Goal: Find specific page/section: Find specific page/section

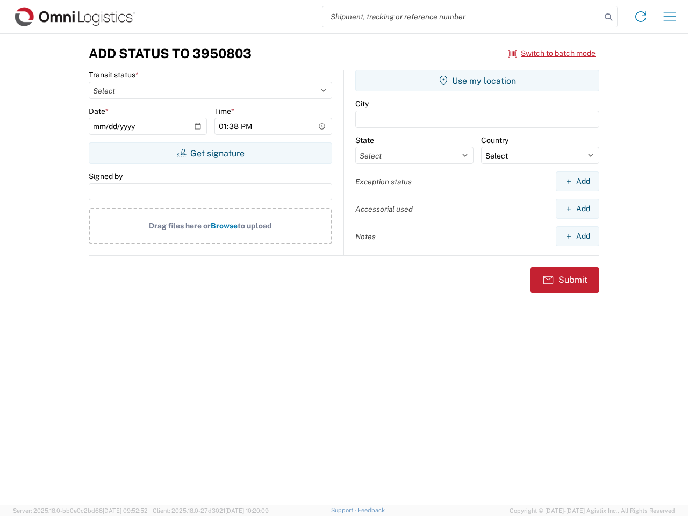
click at [462, 17] on input "search" at bounding box center [461, 16] width 278 height 20
click at [608, 17] on icon at bounding box center [608, 17] width 15 height 15
click at [641, 17] on icon at bounding box center [640, 16] width 17 height 17
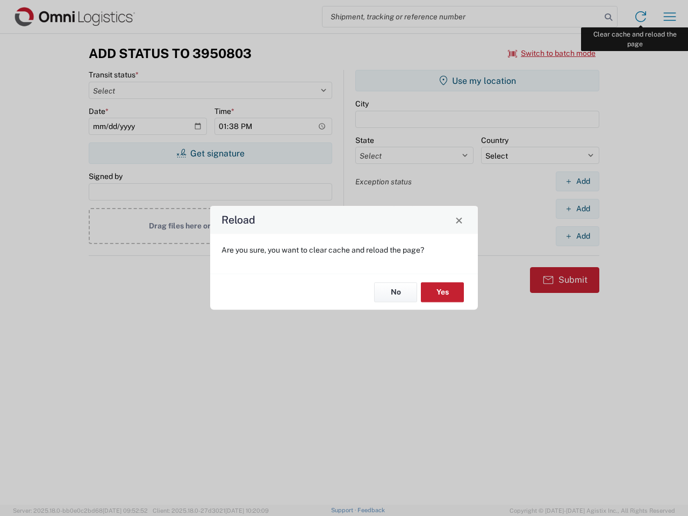
click at [670, 17] on div "Reload Are you sure, you want to clear cache and reload the page? No Yes" at bounding box center [344, 258] width 688 height 516
click at [552, 53] on div "Reload Are you sure, you want to clear cache and reload the page? No Yes" at bounding box center [344, 258] width 688 height 516
click at [210, 153] on div "Reload Are you sure, you want to clear cache and reload the page? No Yes" at bounding box center [344, 258] width 688 height 516
click at [477, 81] on div "Reload Are you sure, you want to clear cache and reload the page? No Yes" at bounding box center [344, 258] width 688 height 516
click at [577, 181] on div "Reload Are you sure, you want to clear cache and reload the page? No Yes" at bounding box center [344, 258] width 688 height 516
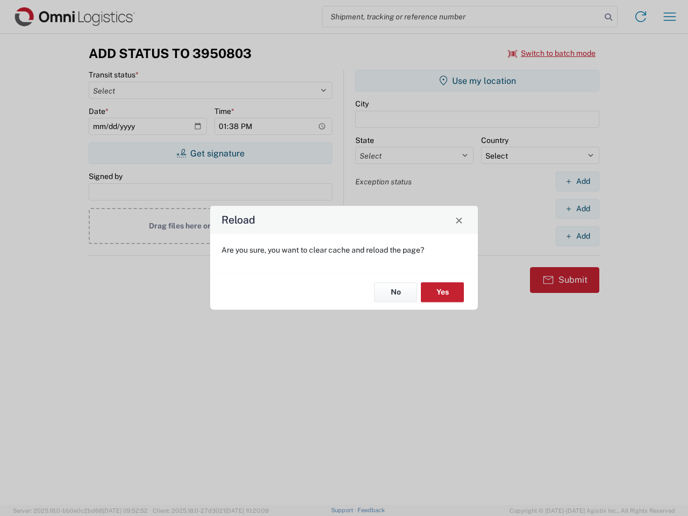
click at [577, 208] on div "Reload Are you sure, you want to clear cache and reload the page? No Yes" at bounding box center [344, 258] width 688 height 516
click at [577, 236] on div "Reload Are you sure, you want to clear cache and reload the page? No Yes" at bounding box center [344, 258] width 688 height 516
